Goal: Navigation & Orientation: Find specific page/section

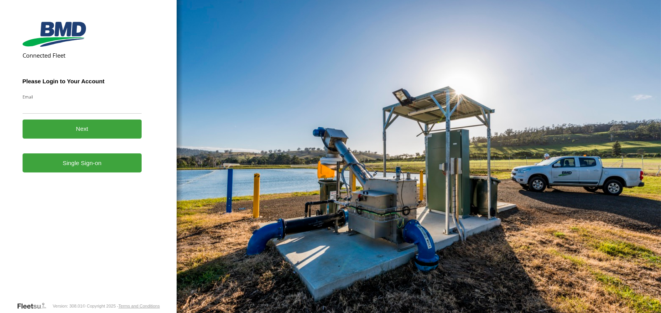
click at [76, 162] on link "Single Sign-on" at bounding box center [83, 162] width 120 height 19
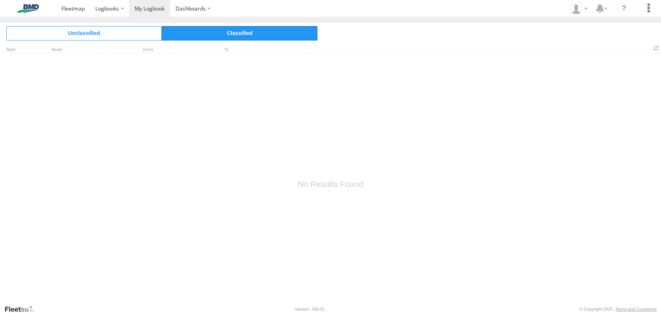
click at [233, 32] on span "Classified" at bounding box center [240, 33] width 156 height 14
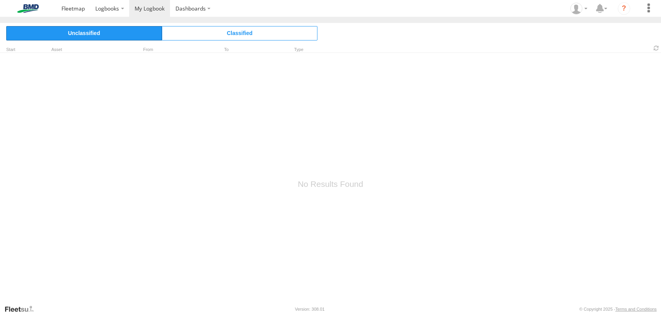
click at [69, 36] on span "Unclassified" at bounding box center [84, 33] width 156 height 14
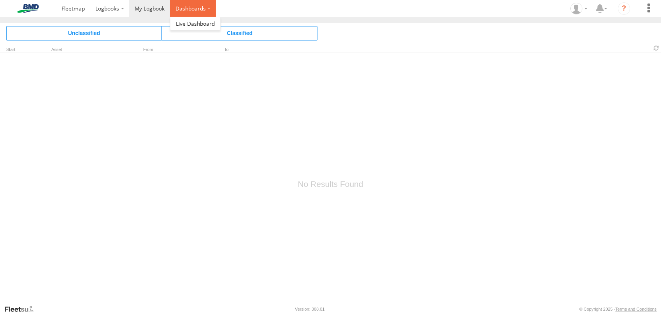
click at [185, 7] on label "Dashboards" at bounding box center [193, 8] width 46 height 17
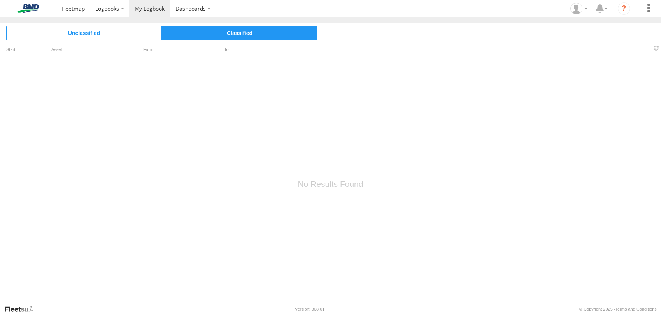
click at [194, 30] on span "Classified" at bounding box center [240, 33] width 156 height 14
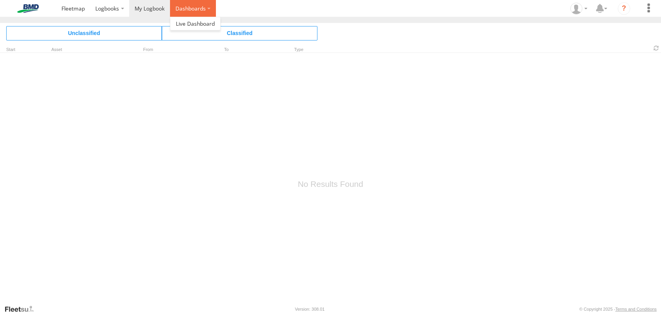
click at [197, 11] on label "Dashboards" at bounding box center [193, 8] width 46 height 17
click at [195, 27] on link at bounding box center [196, 23] width 50 height 13
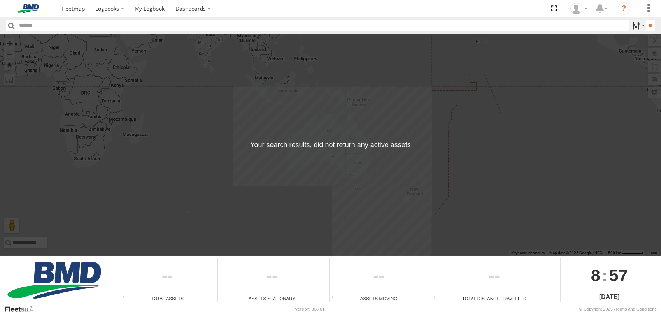
click at [635, 25] on label at bounding box center [638, 25] width 17 height 11
click at [647, 25] on input "**" at bounding box center [650, 25] width 9 height 11
click at [648, 11] on label at bounding box center [648, 8] width 17 height 17
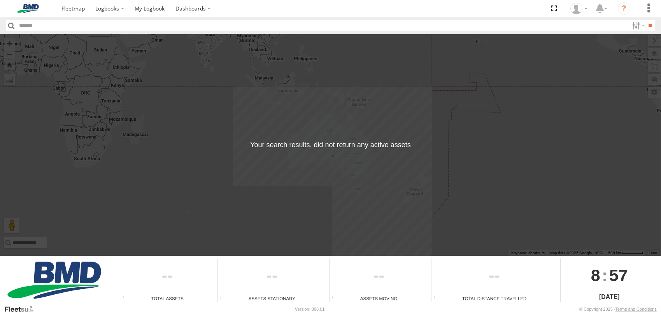
click at [367, 161] on div "← Move left → Move right ↑ Move up ↓ Move down + Zoom in - Zoom out Home Jump l…" at bounding box center [330, 145] width 661 height 222
